Goal: Task Accomplishment & Management: Use online tool/utility

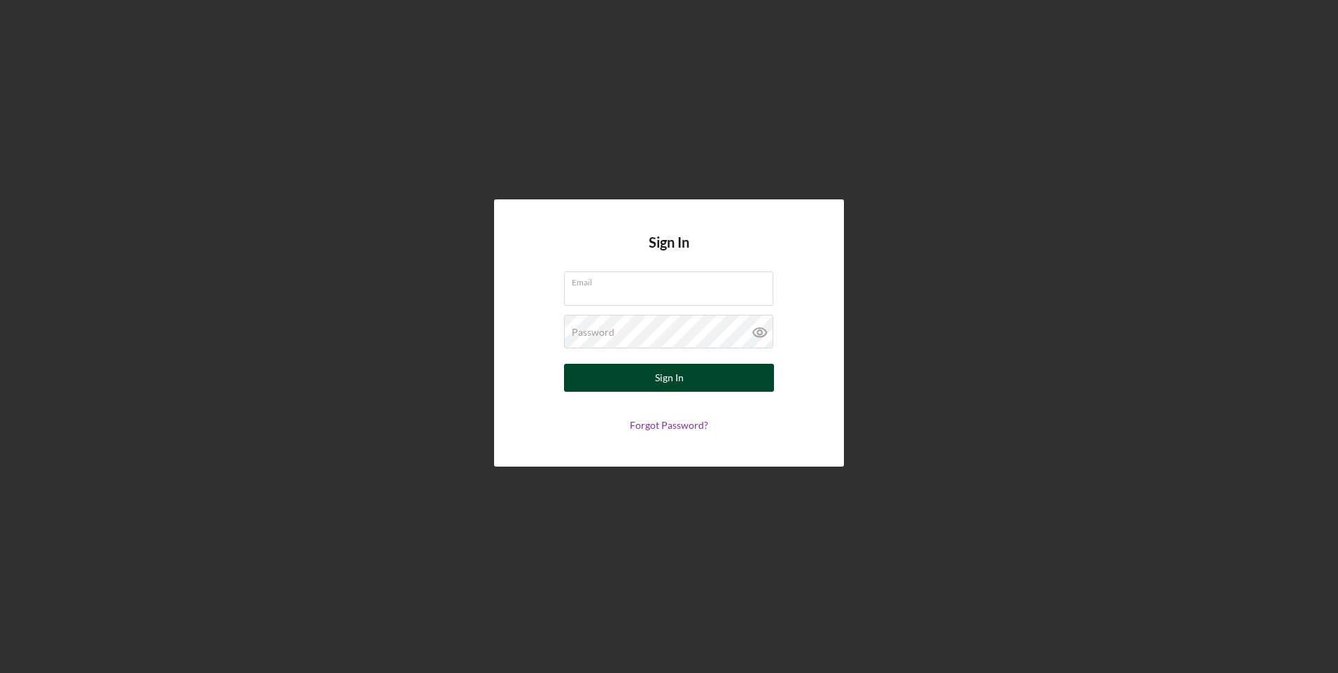
type input "[EMAIL_ADDRESS][DOMAIN_NAME]"
click at [669, 381] on div "Sign In" at bounding box center [669, 378] width 29 height 28
